Goal: Information Seeking & Learning: Check status

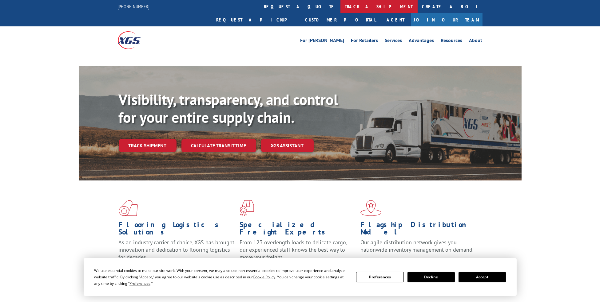
click at [340, 2] on link "track a shipment" at bounding box center [378, 6] width 77 height 13
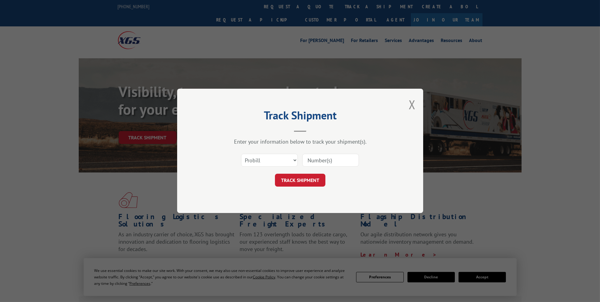
click at [267, 160] on select "Select category... Probill BOL PO" at bounding box center [269, 160] width 57 height 13
select select "po"
click at [241, 154] on select "Select category... Probill BOL PO" at bounding box center [269, 160] width 57 height 13
click at [315, 161] on input at bounding box center [330, 160] width 57 height 13
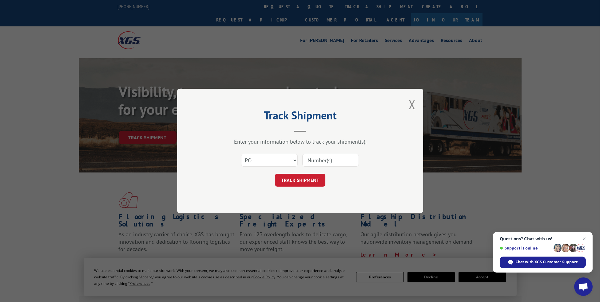
paste input "14529245"
type input "14529245"
click at [297, 182] on button "TRACK SHIPMENT" at bounding box center [300, 180] width 50 height 13
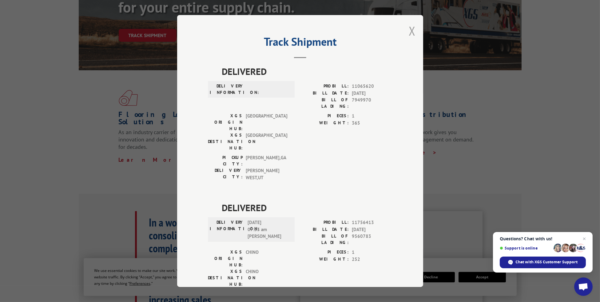
click at [408, 28] on button "Close modal" at bounding box center [411, 31] width 7 height 16
